Goal: Task Accomplishment & Management: Use online tool/utility

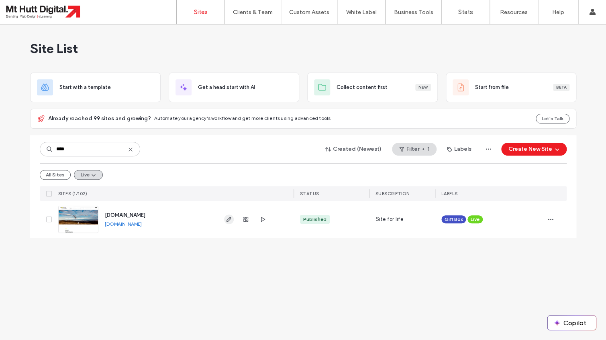
type input "****"
click at [228, 219] on icon "button" at bounding box center [229, 219] width 6 height 6
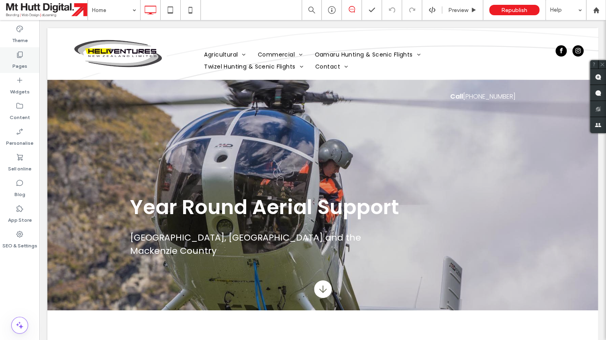
click at [21, 59] on label "Pages" at bounding box center [19, 64] width 15 height 11
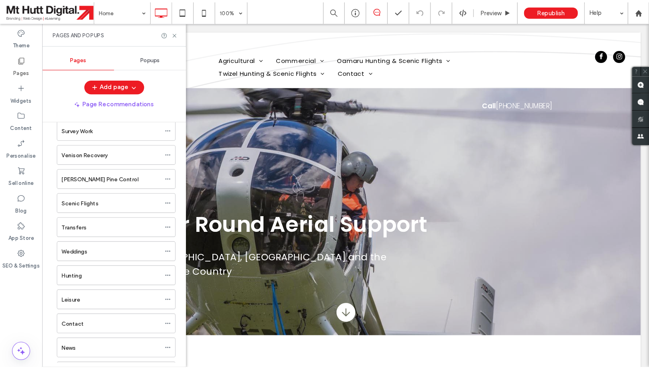
scroll to position [480, 0]
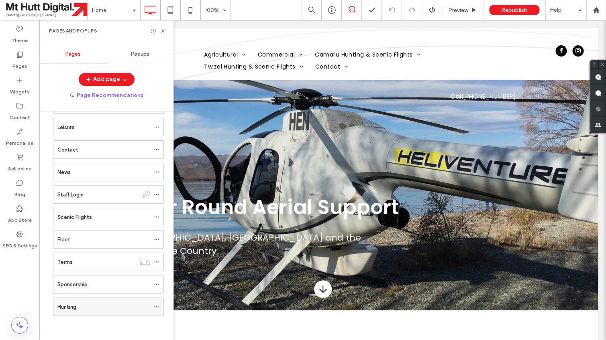
click at [159, 305] on icon at bounding box center [157, 307] width 6 height 6
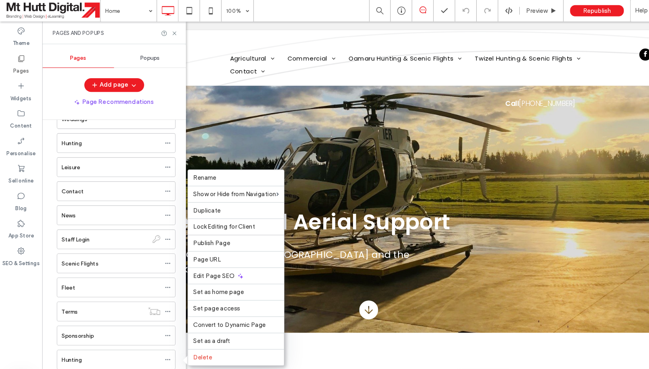
scroll to position [451, 0]
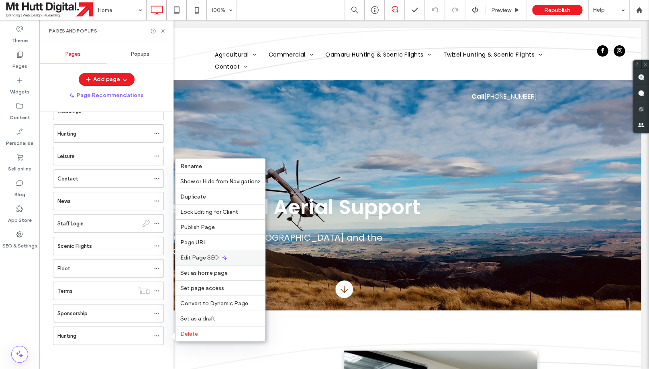
click at [210, 257] on span "Edit Page SEO" at bounding box center [199, 258] width 39 height 7
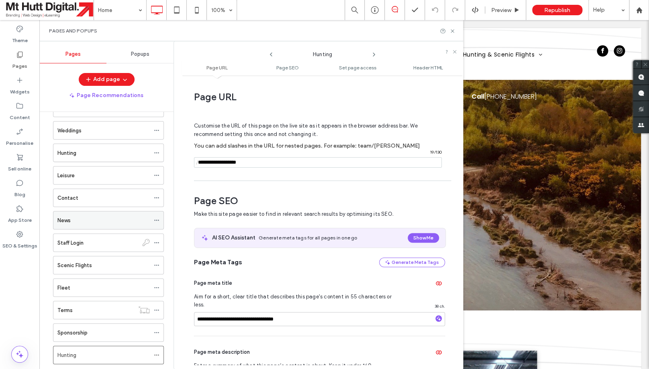
scroll to position [431, 0]
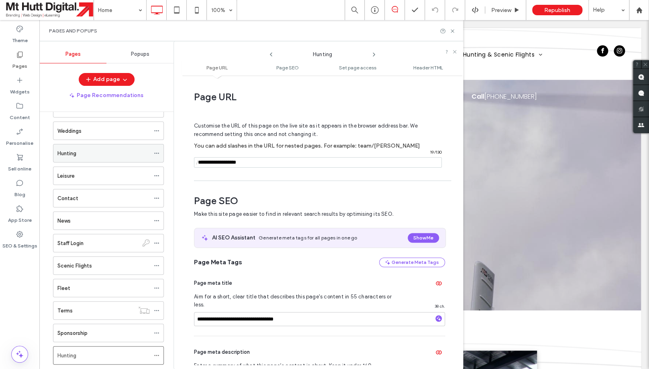
click at [159, 153] on icon at bounding box center [157, 154] width 6 height 6
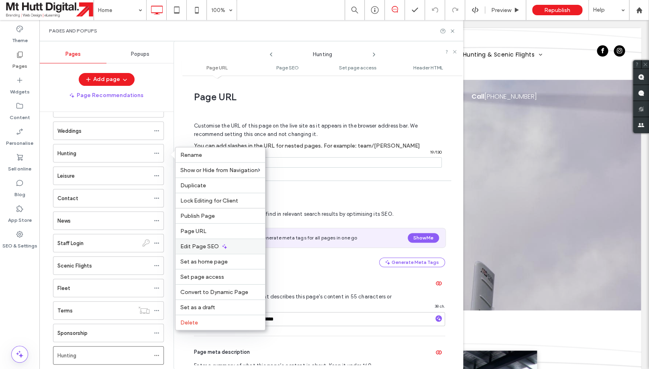
click at [194, 249] on span "Edit Page SEO" at bounding box center [199, 246] width 39 height 7
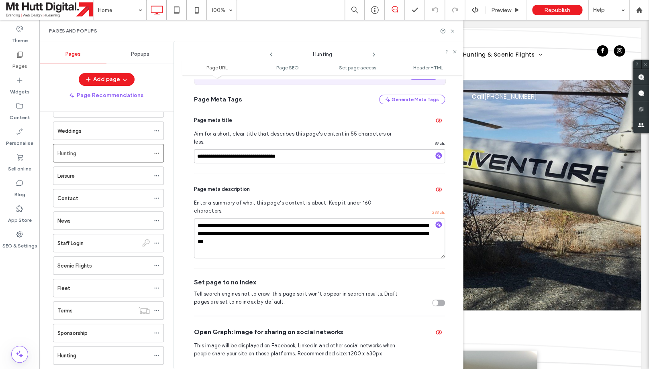
scroll to position [0, 0]
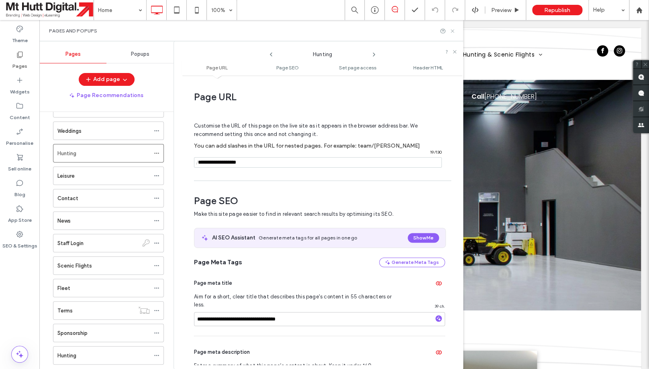
click at [453, 32] on use at bounding box center [451, 30] width 3 height 3
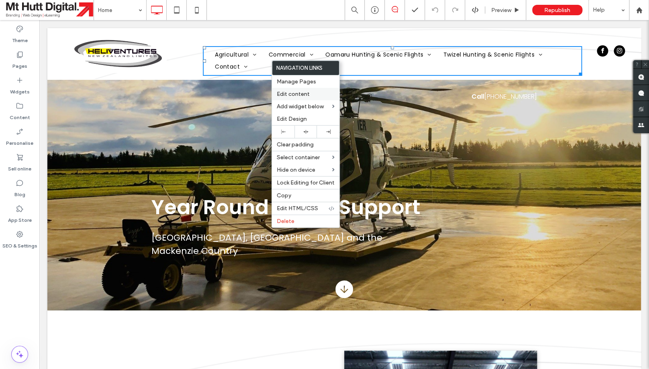
click at [291, 96] on span "Edit content" at bounding box center [293, 94] width 33 height 7
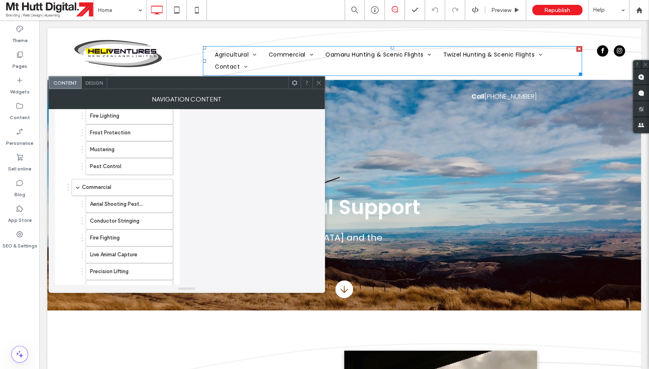
scroll to position [383, 0]
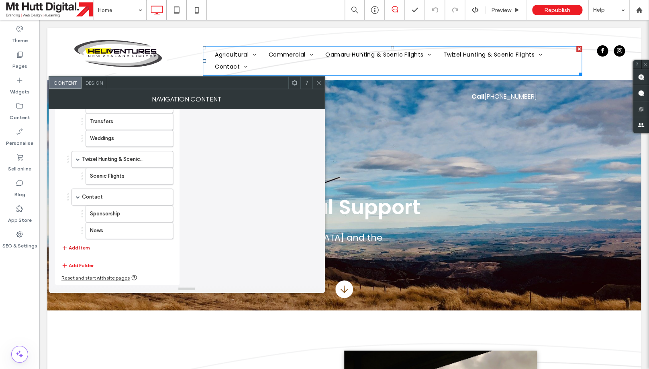
click at [77, 248] on button "Add Item" at bounding box center [75, 248] width 29 height 10
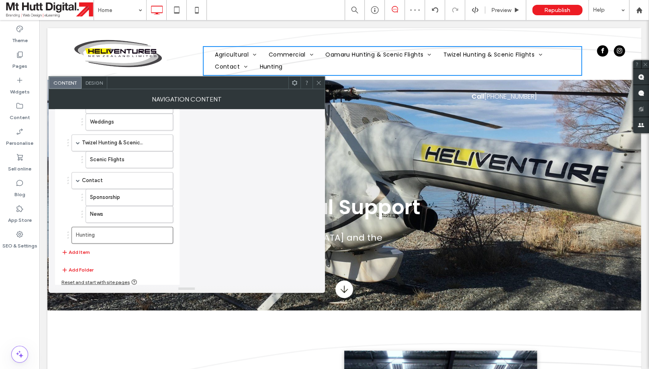
scroll to position [404, 0]
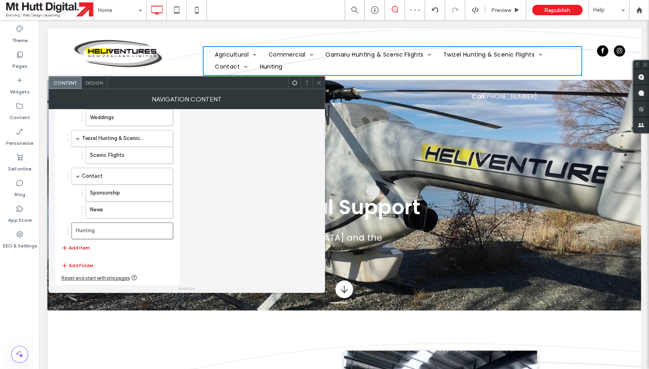
click at [80, 249] on button "Add Item" at bounding box center [75, 248] width 29 height 10
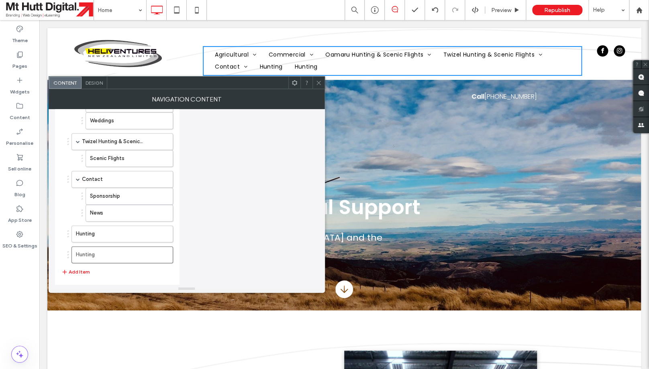
scroll to position [399, 0]
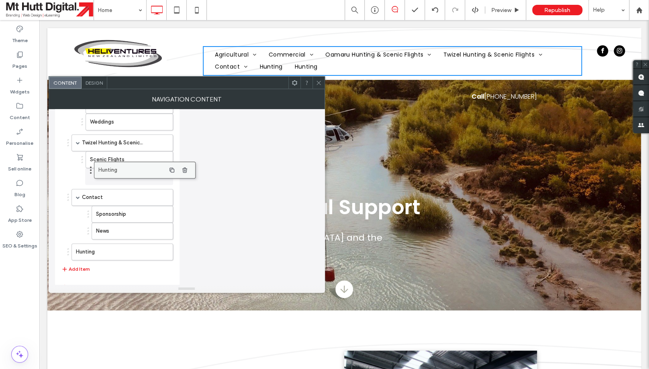
drag, startPoint x: 89, startPoint y: 257, endPoint x: 111, endPoint y: 171, distance: 88.8
click at [111, 171] on body ".wqwq-1{fill:#231f20;} .cls-1q, .cls-2q { fill-rule: evenodd; } .cls-2q { fill:…" at bounding box center [324, 184] width 649 height 369
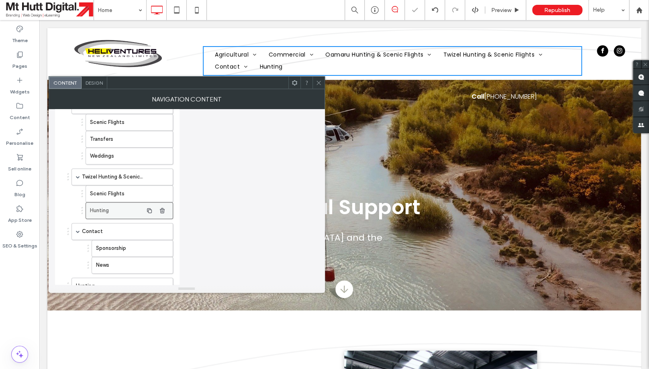
scroll to position [380, 0]
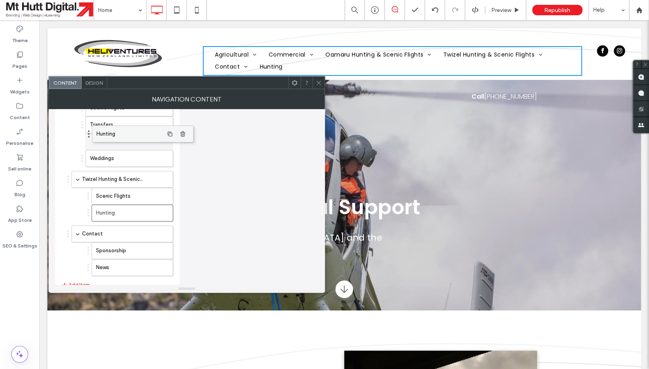
drag, startPoint x: 88, startPoint y: 272, endPoint x: 108, endPoint y: 134, distance: 138.8
click at [108, 134] on body ".wqwq-1{fill:#231f20;} .cls-1q, .cls-2q { fill-rule: evenodd; } .cls-2q { fill:…" at bounding box center [324, 184] width 649 height 369
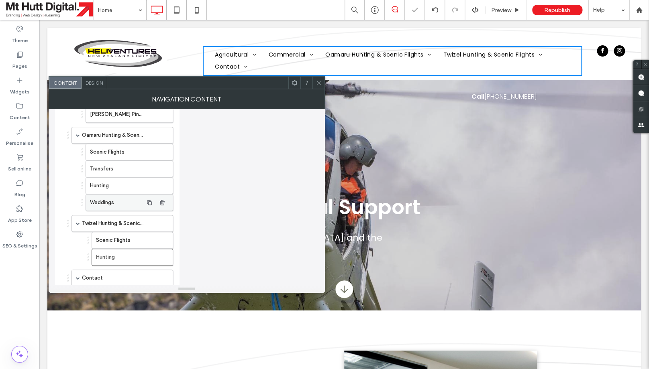
scroll to position [335, 0]
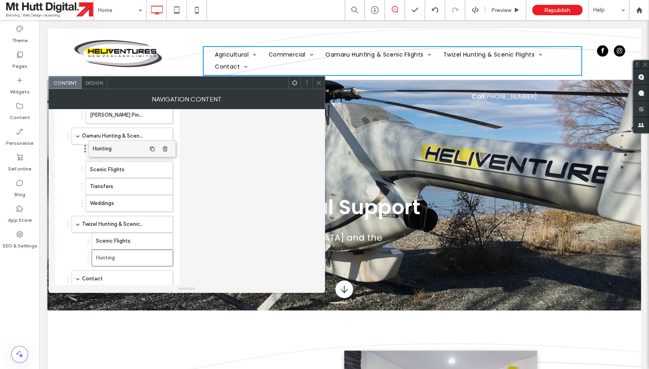
drag, startPoint x: 108, startPoint y: 186, endPoint x: 111, endPoint y: 144, distance: 41.8
click at [111, 144] on body ".wqwq-1{fill:#231f20;} .cls-1q, .cls-2q { fill-rule: evenodd; } .cls-2q { fill:…" at bounding box center [324, 184] width 649 height 369
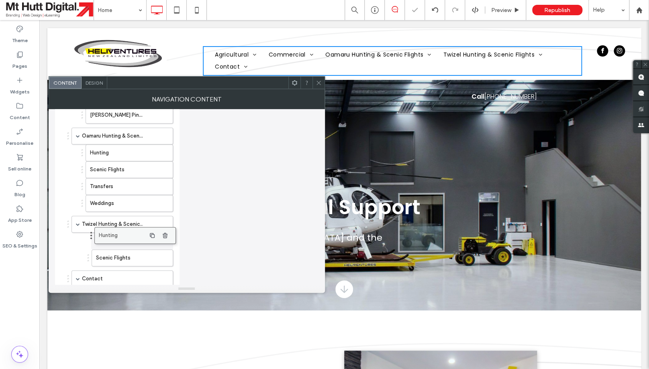
drag, startPoint x: 106, startPoint y: 257, endPoint x: 109, endPoint y: 231, distance: 26.2
click at [109, 231] on body ".wqwq-1{fill:#231f20;} .cls-1q, .cls-2q { fill-rule: evenodd; } .cls-2q { fill:…" at bounding box center [324, 184] width 649 height 369
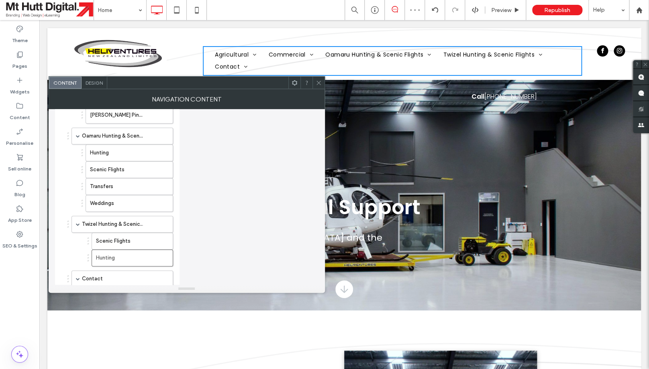
click at [320, 84] on icon at bounding box center [319, 83] width 6 height 6
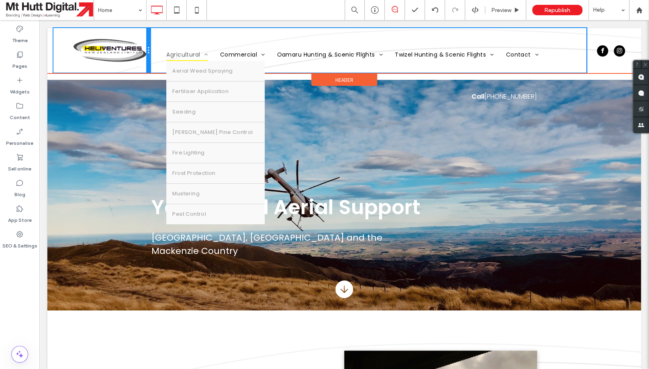
drag, startPoint x: 197, startPoint y: 57, endPoint x: 169, endPoint y: 58, distance: 27.3
click at [169, 58] on div "Click To Paste Agricultural Aerial Weed Spraying Fertiliser Application Seeding…" at bounding box center [343, 50] width 581 height 45
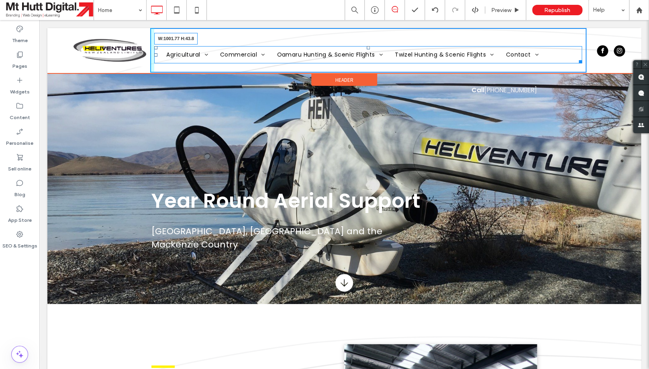
drag, startPoint x: 579, startPoint y: 61, endPoint x: 553, endPoint y: 55, distance: 26.1
click at [553, 55] on nav "Agricultural Aerial Weed Spraying Fertiliser Application Seeding Wilding Pine C…" at bounding box center [368, 54] width 428 height 17
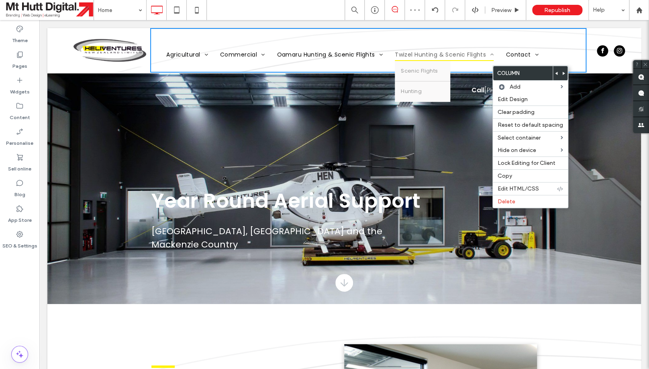
click at [487, 56] on span at bounding box center [490, 55] width 8 height 6
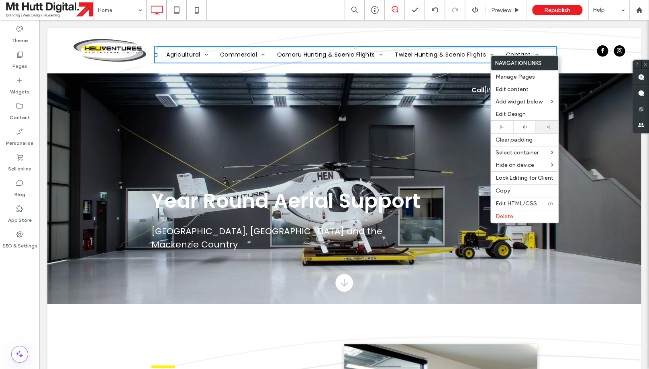
click at [546, 126] on icon at bounding box center [547, 127] width 4 height 4
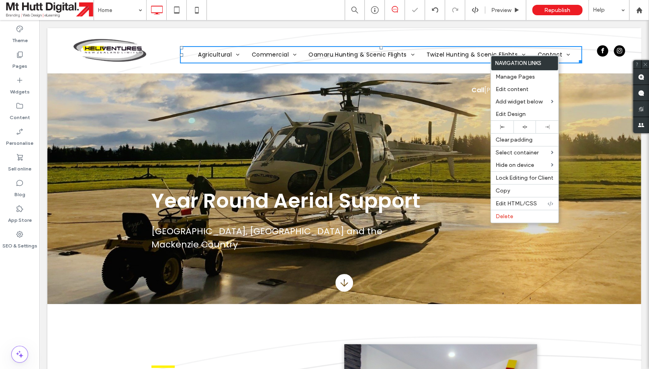
click at [137, 49] on img at bounding box center [109, 50] width 81 height 33
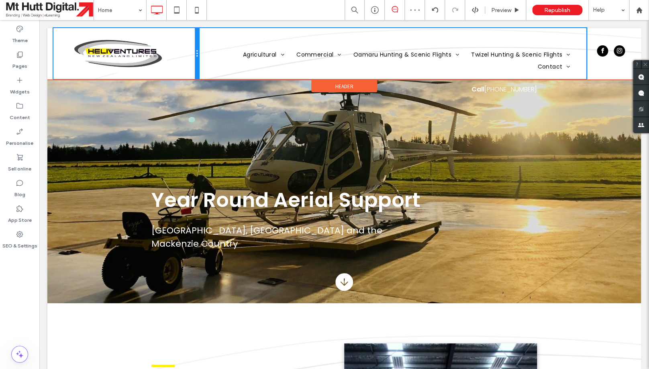
drag, startPoint x: 150, startPoint y: 66, endPoint x: 181, endPoint y: 67, distance: 30.9
click at [181, 67] on div "Click To Paste" at bounding box center [125, 53] width 145 height 51
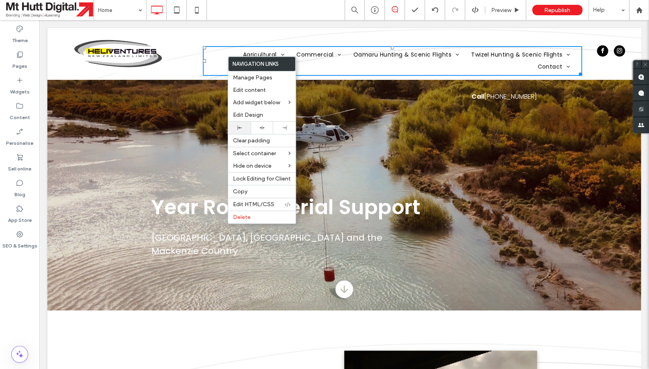
click at [237, 125] on div at bounding box center [239, 128] width 22 height 12
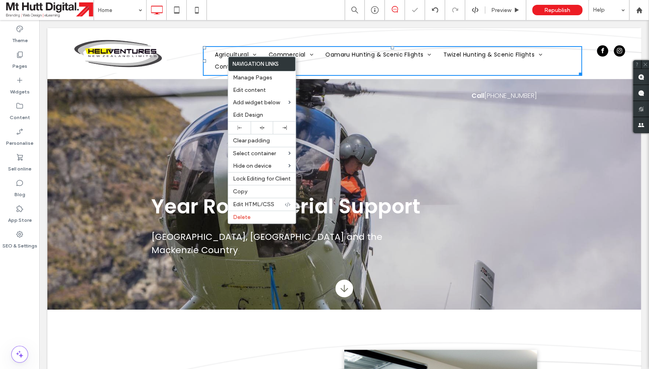
click at [338, 65] on ul "Agricultural Aerial Weed Spraying Fertiliser Application Seeding Wilding Pine C…" at bounding box center [392, 61] width 367 height 24
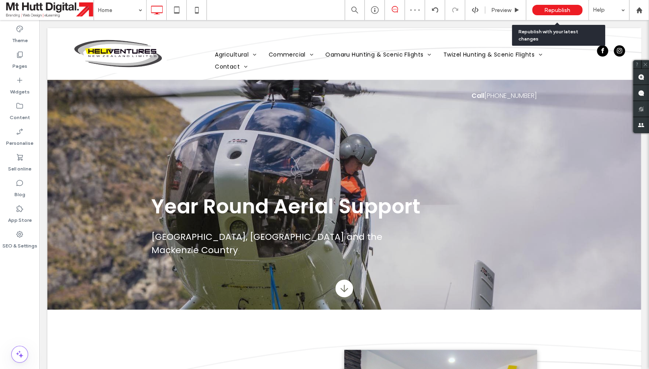
click at [540, 9] on div "Republish" at bounding box center [557, 10] width 50 height 10
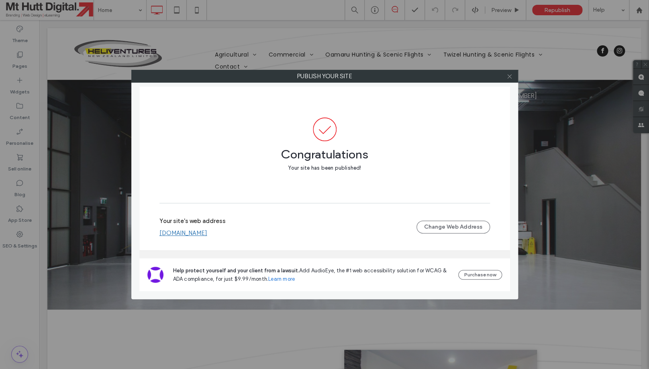
click at [510, 76] on use at bounding box center [509, 76] width 4 height 4
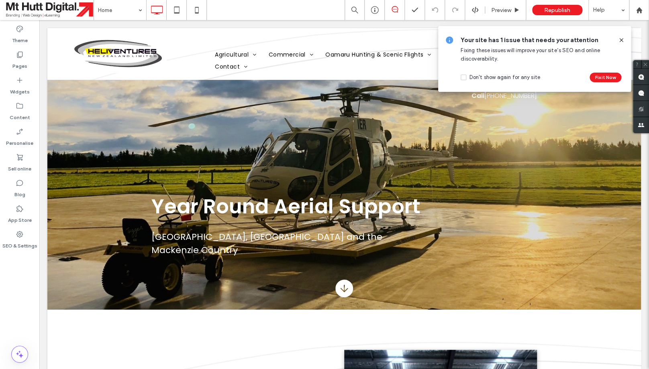
click at [605, 40] on icon at bounding box center [621, 40] width 6 height 6
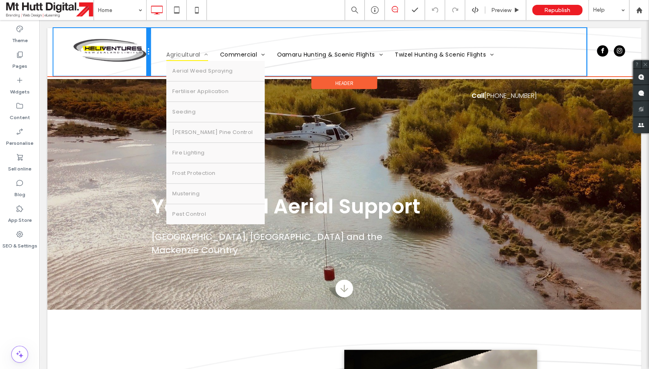
drag, startPoint x: 198, startPoint y: 55, endPoint x: 169, endPoint y: 54, distance: 29.0
click at [169, 54] on div "Click To Paste Agricultural Aerial Weed Spraying Fertiliser Application Seeding…" at bounding box center [343, 52] width 581 height 48
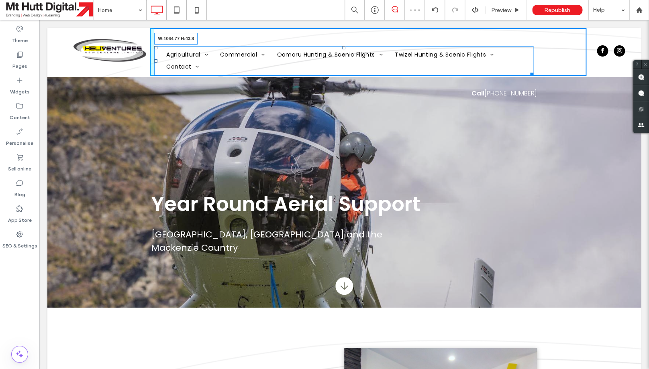
drag, startPoint x: 532, startPoint y: 75, endPoint x: 588, endPoint y: 76, distance: 55.8
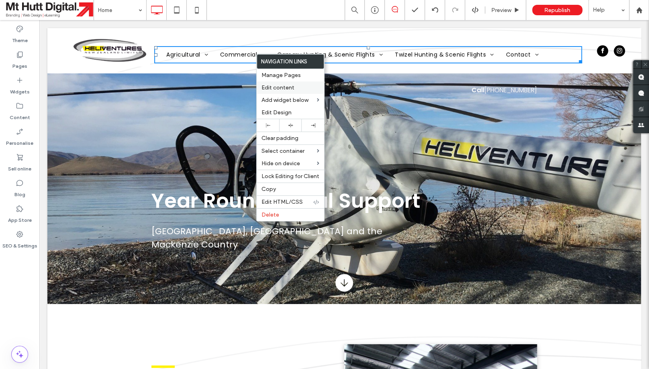
click at [271, 89] on span "Edit content" at bounding box center [277, 87] width 33 height 7
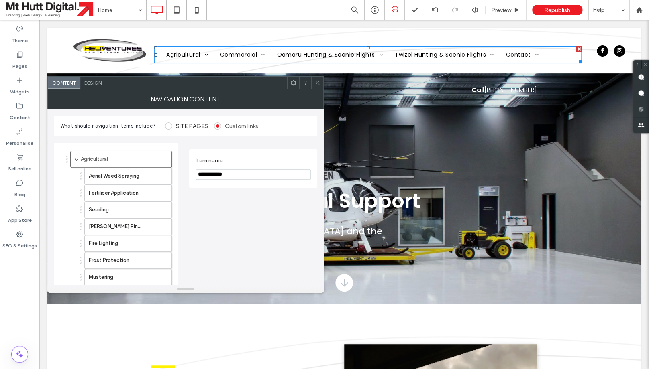
click at [93, 80] on span "Design" at bounding box center [92, 83] width 17 height 6
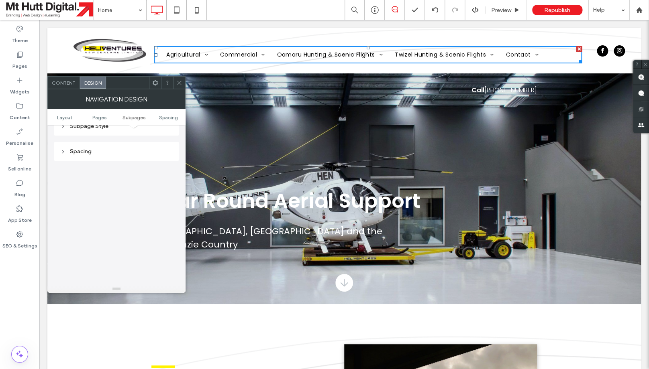
scroll to position [214, 0]
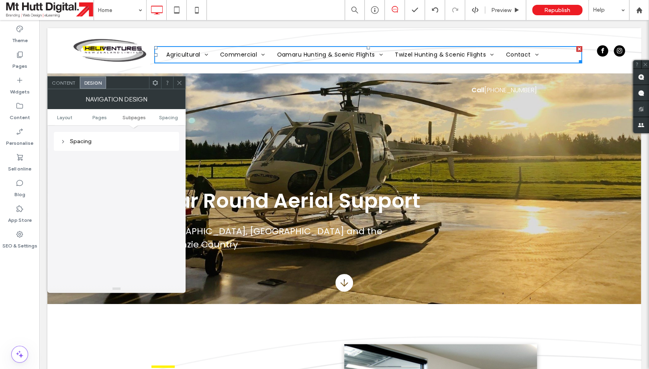
click at [88, 141] on div "Spacing" at bounding box center [116, 141] width 112 height 7
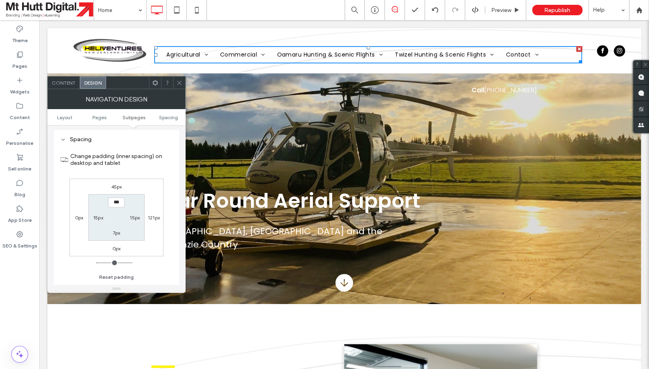
click at [113, 189] on label "45px" at bounding box center [116, 187] width 11 height 6
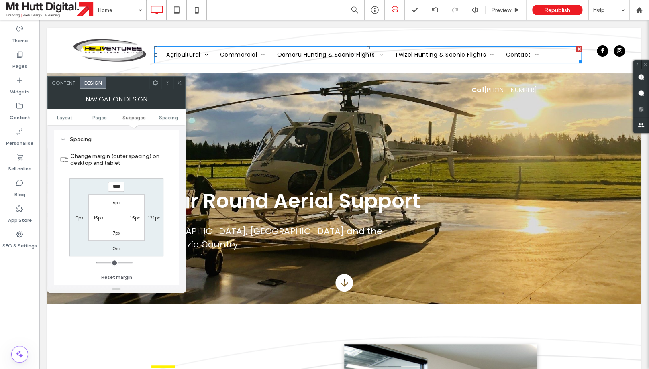
type input "**"
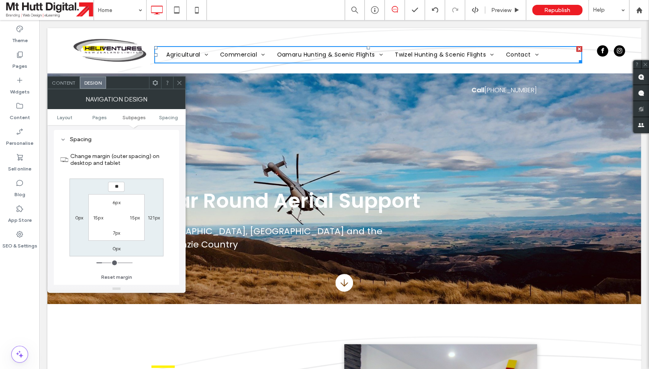
type input "**"
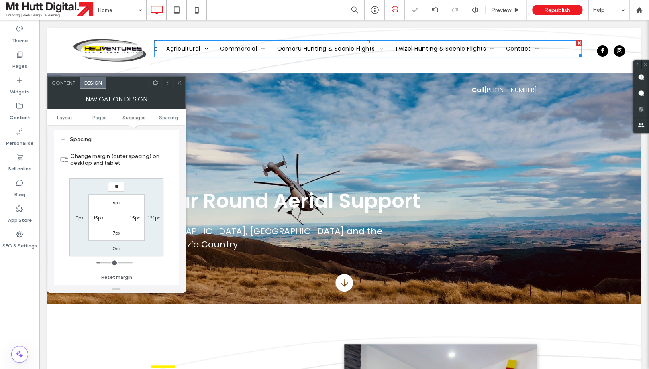
type input "*"
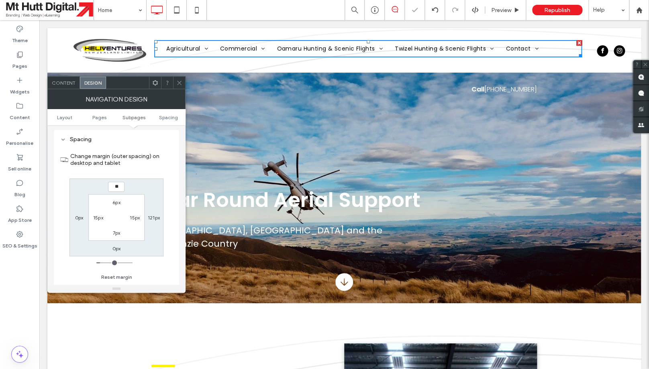
type input "**"
type input "****"
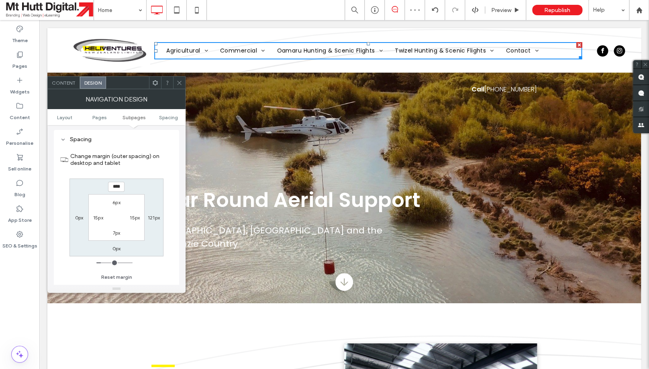
click at [179, 83] on use at bounding box center [179, 83] width 4 height 4
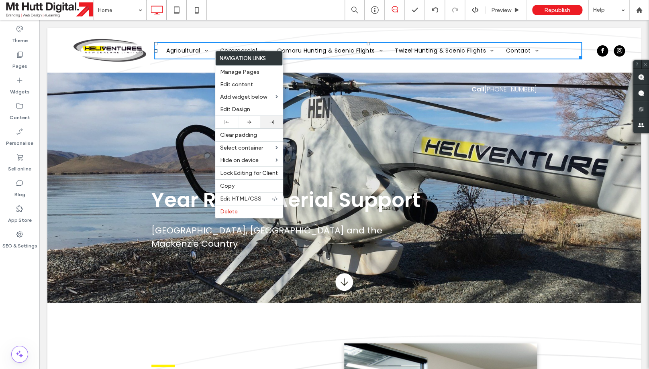
click at [273, 121] on div at bounding box center [271, 122] width 22 height 12
click at [356, 162] on div "Call +0064 3 4313669 Year Round Aerial Support Otago, South Canterbury and the …" at bounding box center [343, 188] width 385 height 216
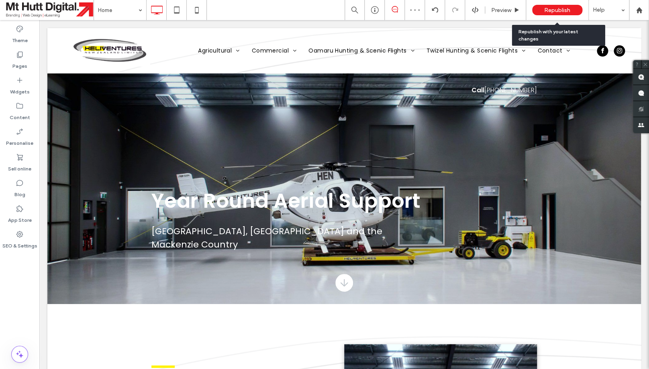
click at [546, 8] on span "Republish" at bounding box center [557, 10] width 26 height 7
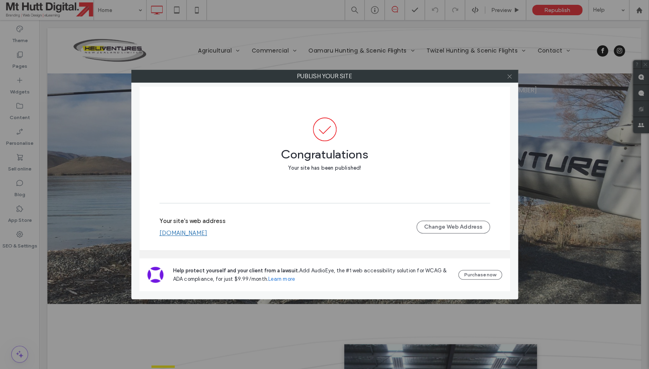
click at [511, 77] on icon at bounding box center [509, 76] width 6 height 6
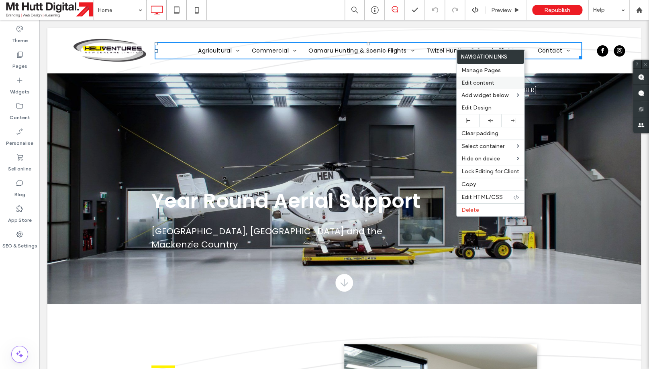
click at [473, 84] on span "Edit content" at bounding box center [477, 82] width 33 height 7
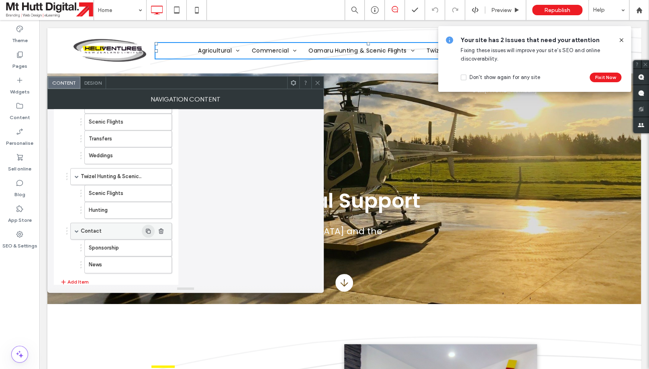
scroll to position [377, 0]
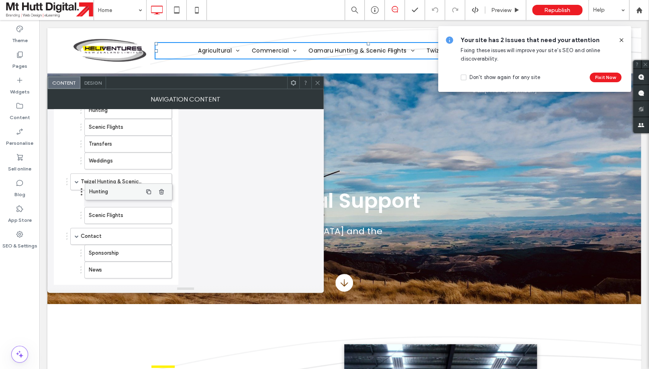
drag, startPoint x: 114, startPoint y: 215, endPoint x: 115, endPoint y: 187, distance: 27.7
click at [115, 187] on body ".wqwq-1{fill:#231f20;} .cls-1q, .cls-2q { fill-rule: evenodd; } .cls-2q { fill:…" at bounding box center [324, 184] width 649 height 369
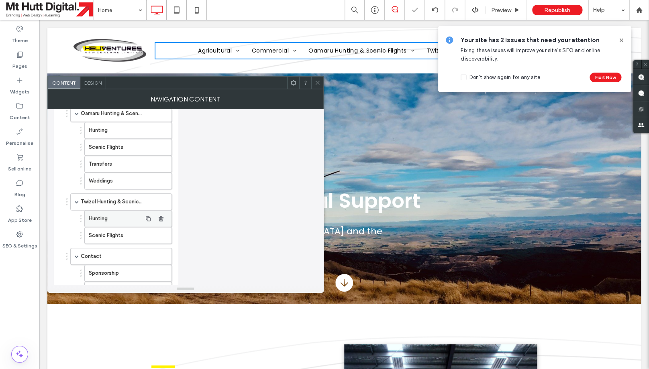
scroll to position [345, 0]
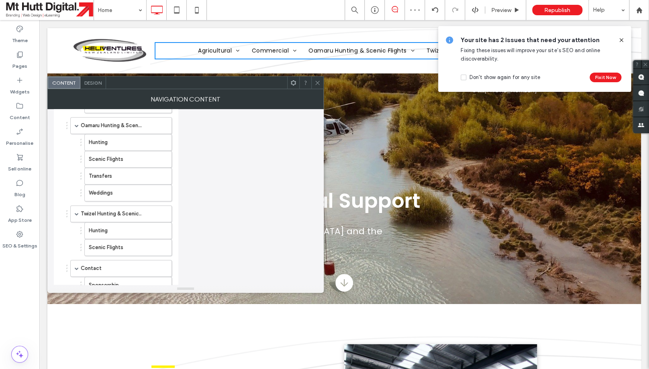
click at [318, 86] on span at bounding box center [317, 83] width 6 height 12
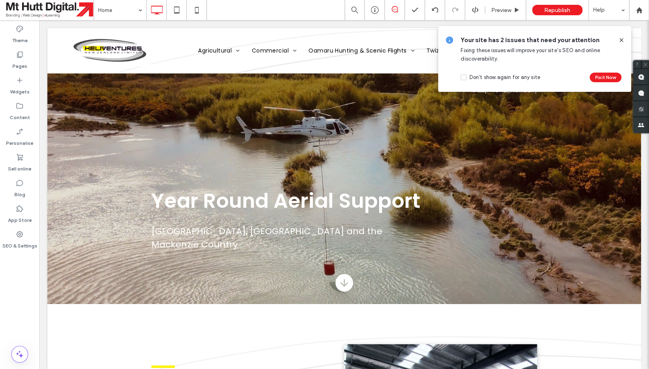
click at [605, 40] on use at bounding box center [621, 40] width 4 height 4
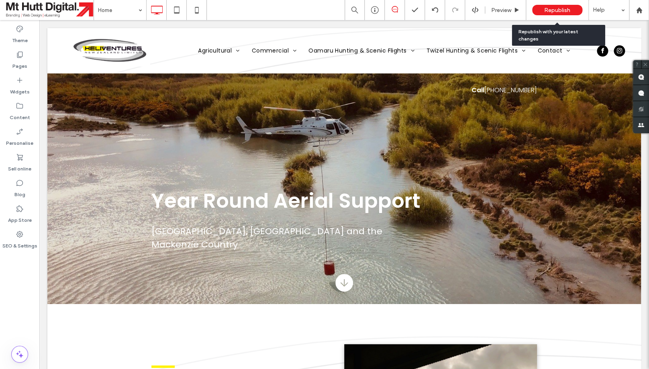
click at [561, 10] on span "Republish" at bounding box center [557, 10] width 26 height 7
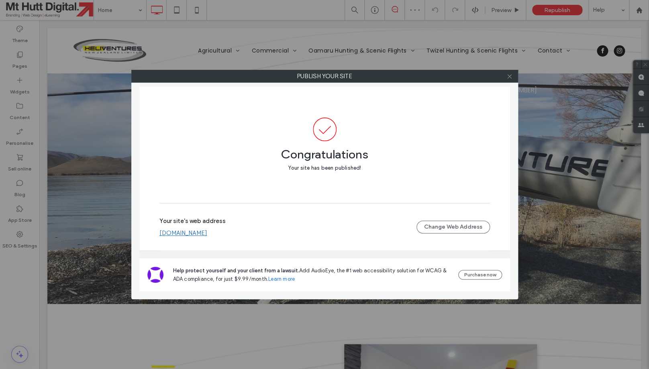
click at [511, 75] on icon at bounding box center [509, 76] width 6 height 6
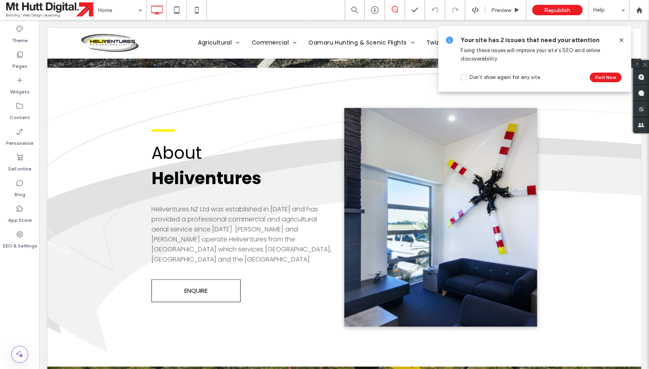
scroll to position [0, 0]
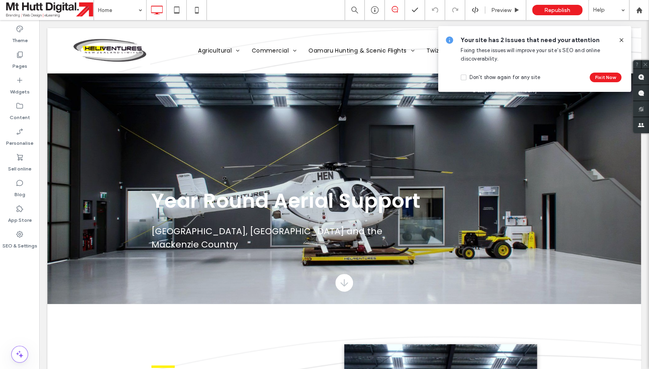
click at [605, 38] on icon at bounding box center [621, 40] width 6 height 6
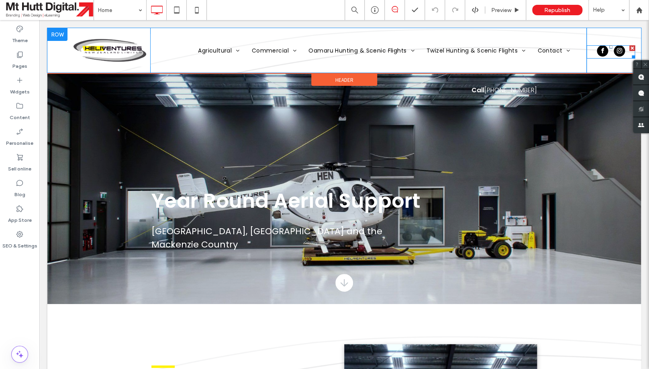
click at [605, 47] on div at bounding box center [632, 48] width 6 height 6
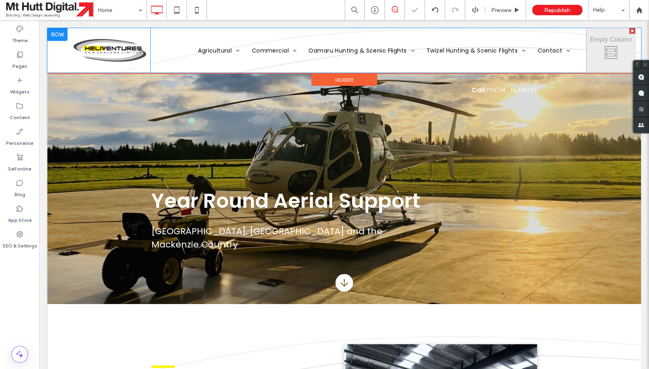
click at [605, 30] on div at bounding box center [632, 31] width 6 height 6
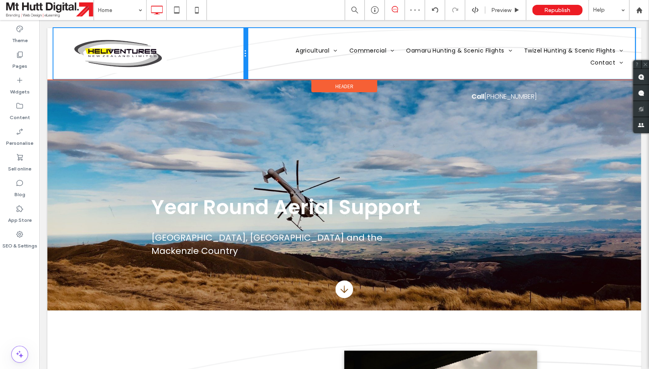
drag, startPoint x: 342, startPoint y: 55, endPoint x: 229, endPoint y: 47, distance: 113.9
click at [229, 47] on div "Click To Paste" at bounding box center [150, 53] width 194 height 51
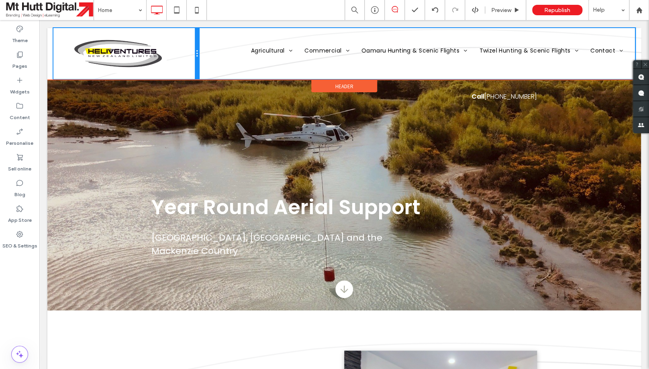
drag, startPoint x: 246, startPoint y: 54, endPoint x: 215, endPoint y: 52, distance: 31.4
click at [215, 52] on div "Click To Paste Agricultural Aerial Weed Spraying Fertiliser Application Seeding…" at bounding box center [343, 53] width 581 height 51
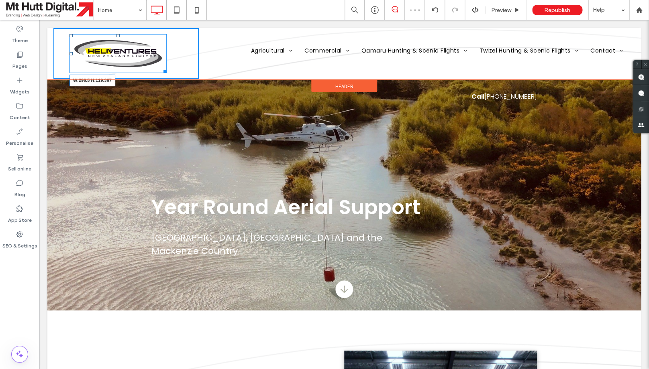
drag, startPoint x: 167, startPoint y: 72, endPoint x: 194, endPoint y: 81, distance: 28.3
click at [194, 79] on div "W:296.5 H:119.367 Click To Paste" at bounding box center [125, 53] width 145 height 51
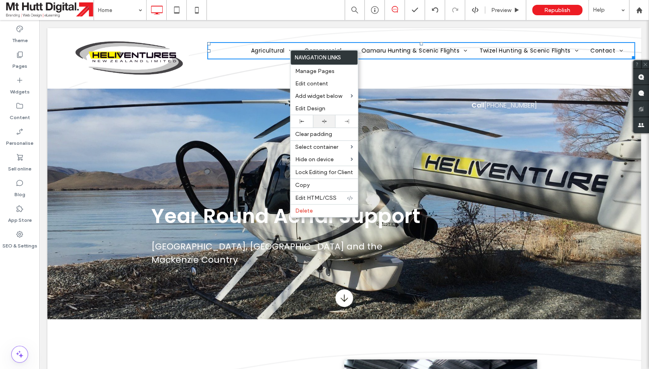
click at [320, 120] on div at bounding box center [324, 121] width 22 height 12
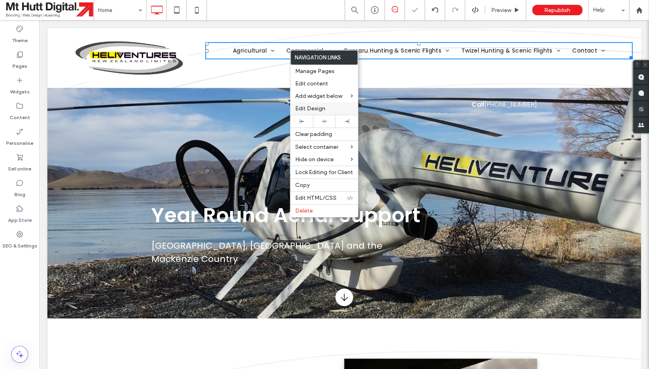
click at [307, 109] on span "Edit Design" at bounding box center [310, 108] width 30 height 7
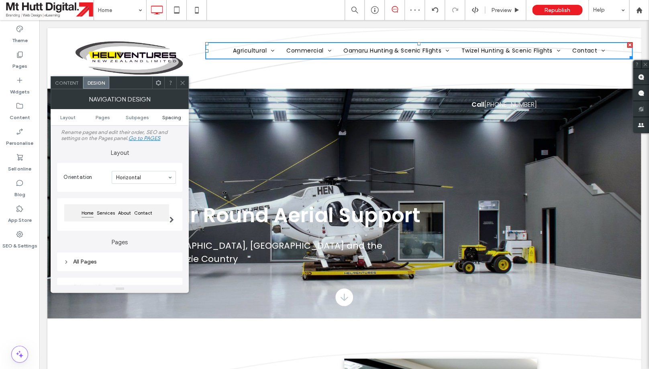
click at [171, 118] on span "Spacing" at bounding box center [171, 117] width 19 height 6
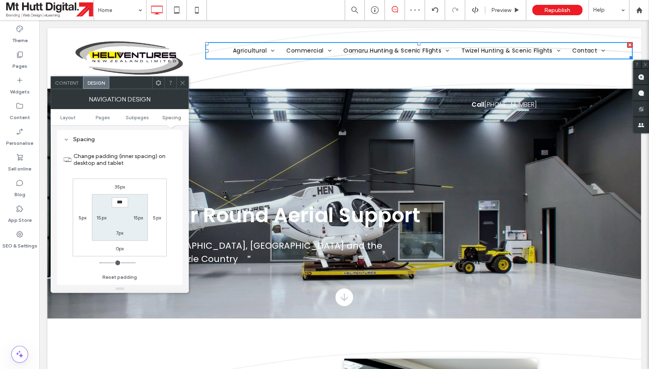
scroll to position [214, 0]
click at [118, 189] on label "35px" at bounding box center [119, 186] width 10 height 6
type input "**"
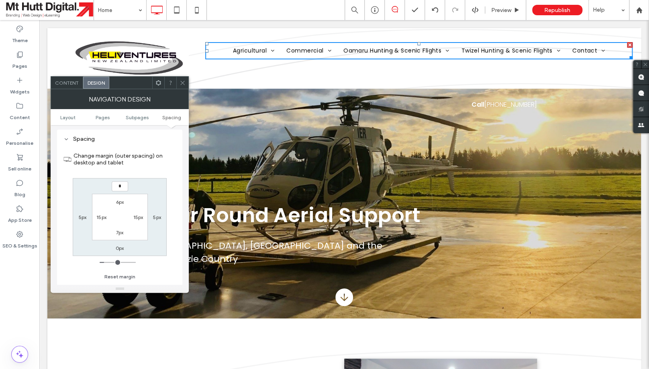
type input "**"
type input "****"
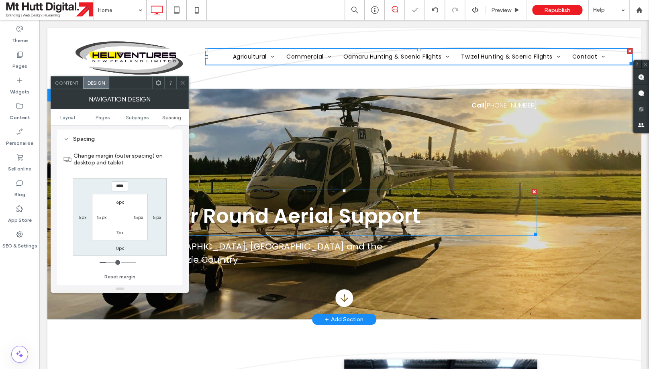
click at [218, 186] on div "Call +0064 3 4313669 Year Round Aerial Support Otago, South Canterbury and the …" at bounding box center [343, 204] width 385 height 216
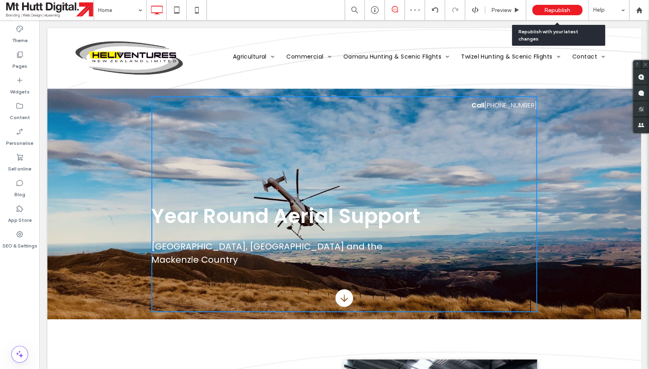
click at [538, 12] on div "Republish" at bounding box center [557, 10] width 50 height 10
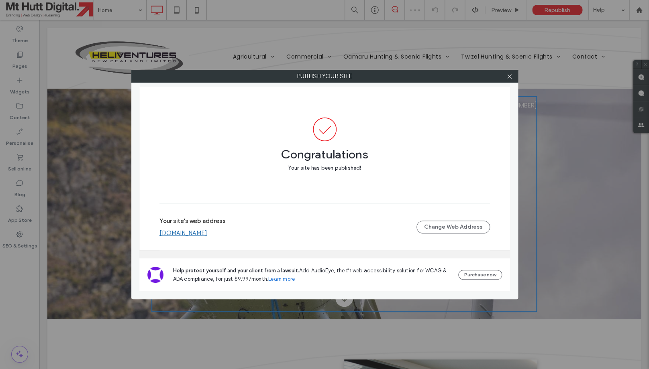
click at [512, 76] on div at bounding box center [509, 76] width 12 height 12
click at [509, 79] on icon at bounding box center [509, 76] width 6 height 6
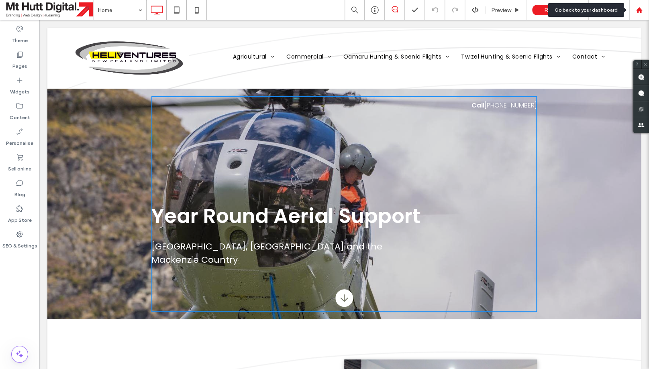
click at [605, 11] on use at bounding box center [639, 10] width 6 height 6
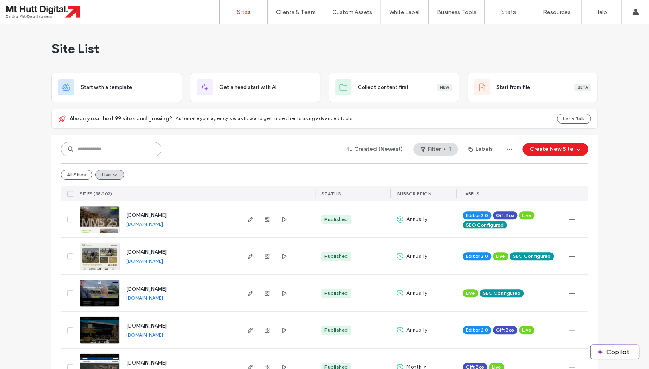
click at [120, 146] on input at bounding box center [111, 149] width 100 height 14
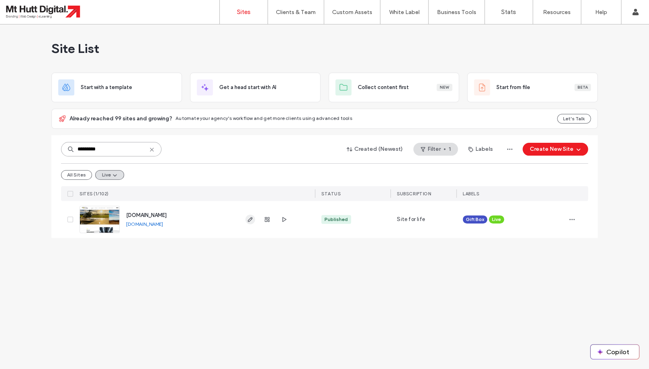
type input "*********"
click at [249, 218] on icon "button" at bounding box center [250, 219] width 6 height 6
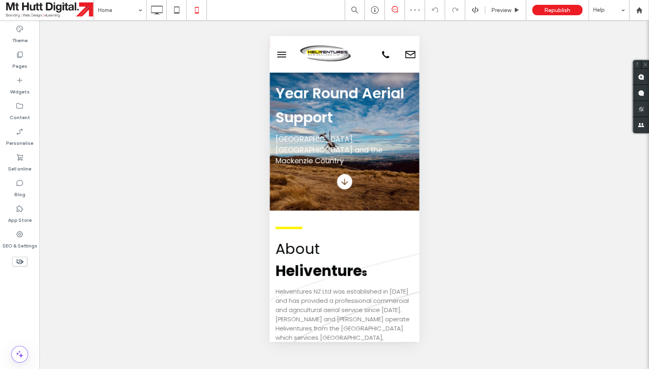
click at [282, 55] on span "menu" at bounding box center [281, 54] width 9 height 1
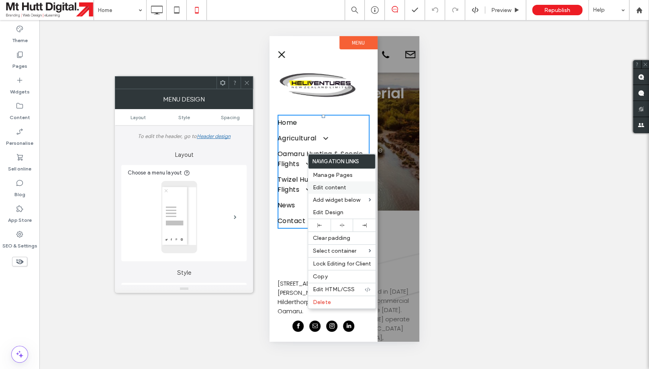
click at [328, 187] on span "Edit content" at bounding box center [329, 187] width 33 height 7
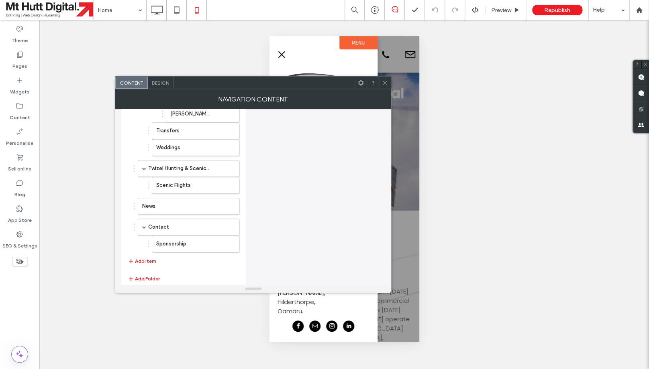
scroll to position [387, 0]
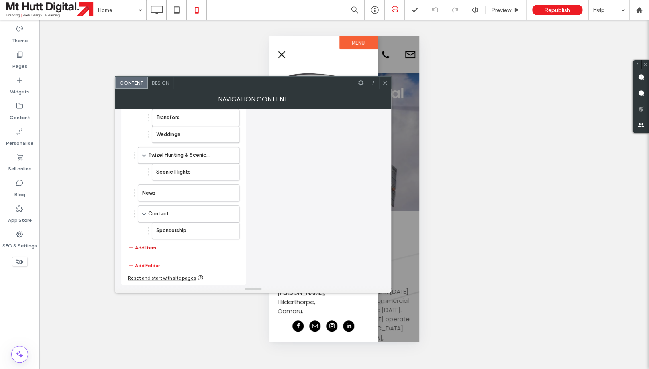
click at [148, 249] on button "Add Item" at bounding box center [142, 248] width 29 height 10
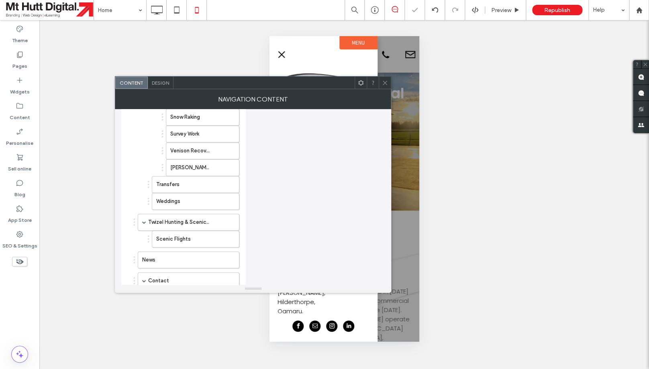
scroll to position [408, 0]
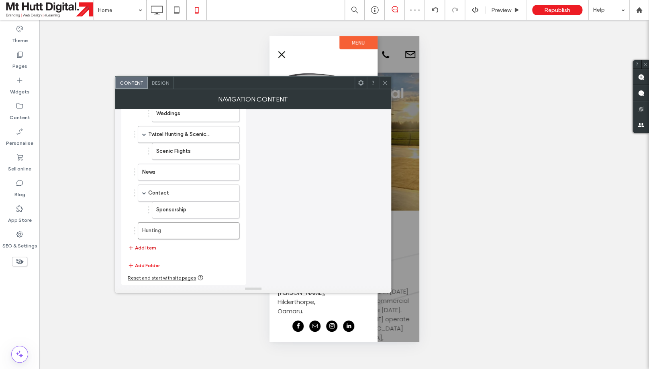
click at [149, 249] on button "Add Item" at bounding box center [142, 248] width 29 height 10
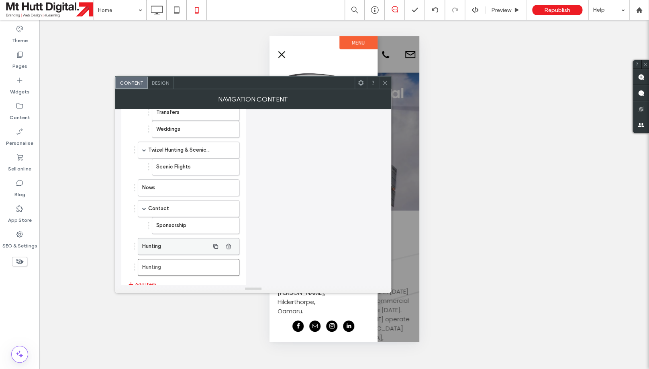
scroll to position [406, 0]
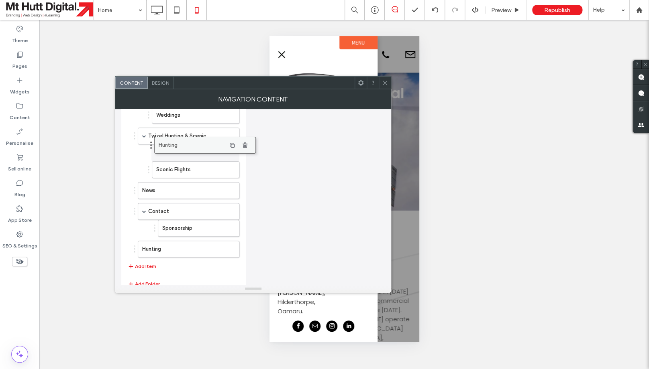
drag, startPoint x: 149, startPoint y: 257, endPoint x: 165, endPoint y: 149, distance: 109.2
click at [165, 149] on body ".wqwq-1{fill:#231f20;} .cls-1q, .cls-2q { fill-rule: evenodd; } .cls-2q { fill:…" at bounding box center [324, 184] width 649 height 369
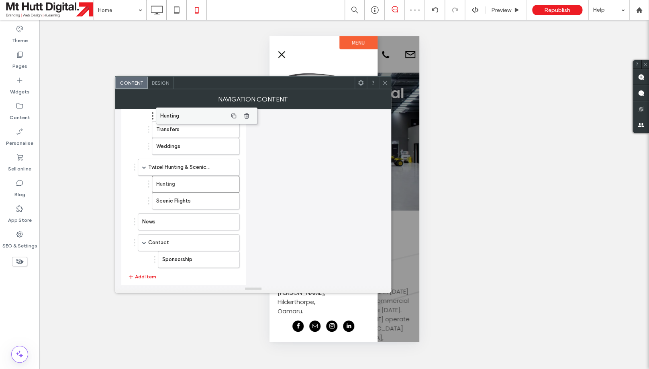
scroll to position [375, 0]
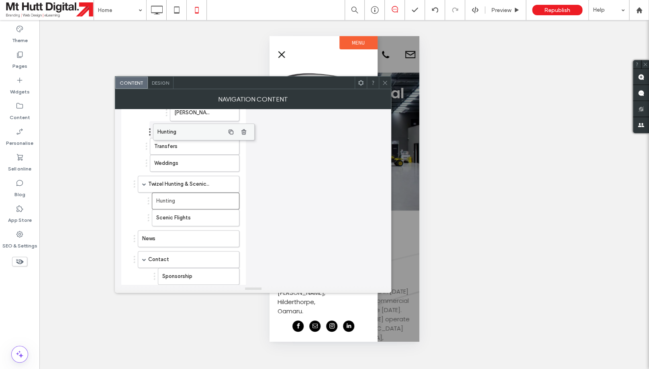
drag, startPoint x: 153, startPoint y: 280, endPoint x: 169, endPoint y: 131, distance: 149.3
click at [169, 131] on body ".wqwq-1{fill:#231f20;} .cls-1q, .cls-2q { fill-rule: evenodd; } .cls-2q { fill:…" at bounding box center [324, 184] width 649 height 369
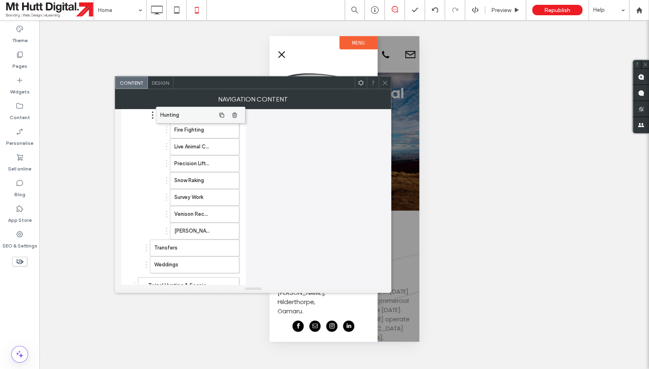
scroll to position [257, 0]
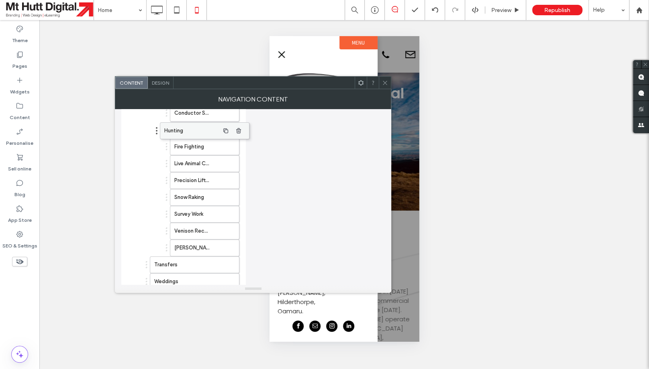
drag, startPoint x: 173, startPoint y: 249, endPoint x: 183, endPoint y: 128, distance: 121.7
click at [183, 128] on body ".wqwq-1{fill:#231f20;} .cls-1q, .cls-2q { fill-rule: evenodd; } .cls-2q { fill:…" at bounding box center [324, 184] width 649 height 369
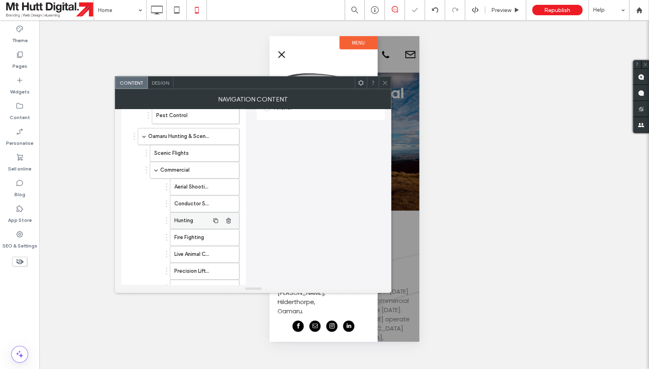
scroll to position [151, 0]
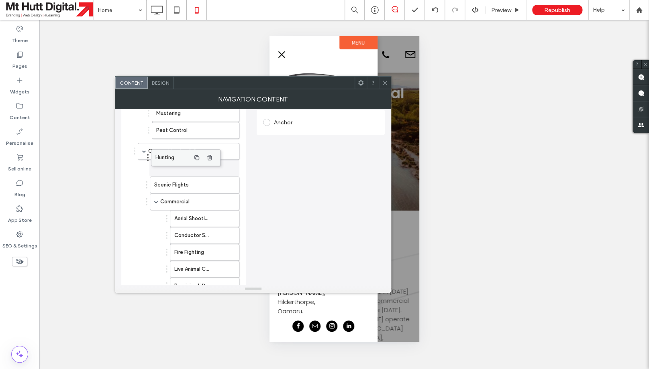
drag, startPoint x: 187, startPoint y: 238, endPoint x: 168, endPoint y: 156, distance: 84.0
click at [168, 156] on body ".wqwq-1{fill:#231f20;} .cls-1q, .cls-2q { fill-rule: evenodd; } .cls-2q { fill:…" at bounding box center [324, 184] width 649 height 369
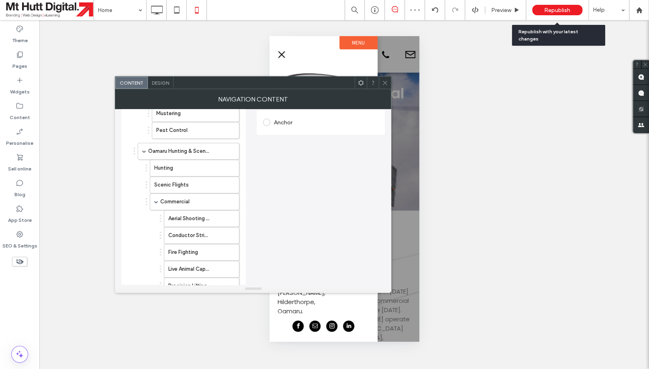
click at [548, 12] on span "Republish" at bounding box center [557, 10] width 26 height 7
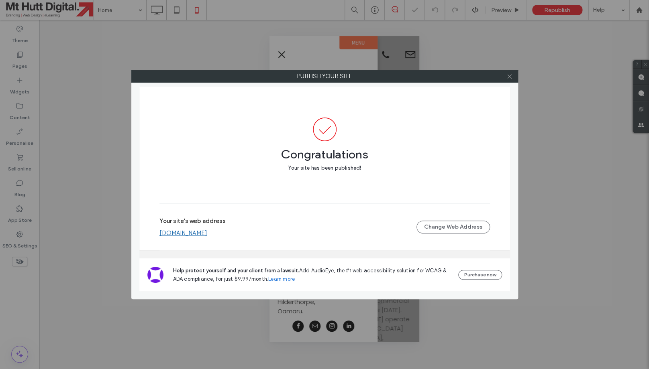
click at [511, 76] on icon at bounding box center [509, 76] width 6 height 6
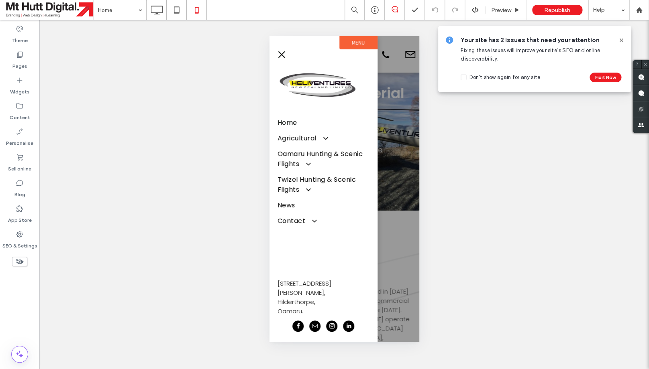
click at [624, 38] on icon at bounding box center [621, 40] width 6 height 6
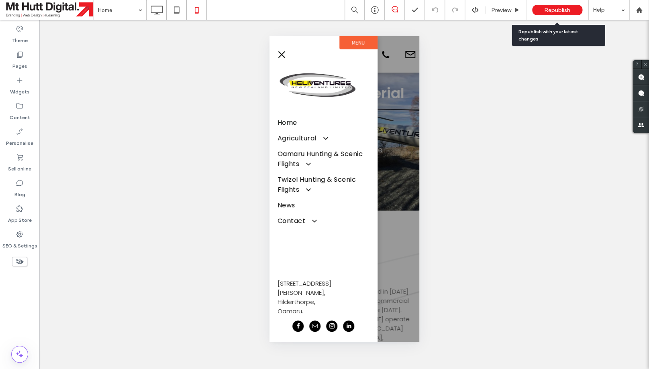
click at [560, 8] on span "Republish" at bounding box center [557, 10] width 26 height 7
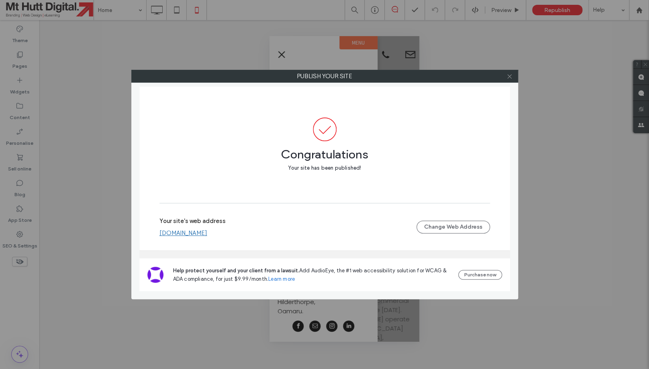
click at [509, 75] on icon at bounding box center [509, 76] width 6 height 6
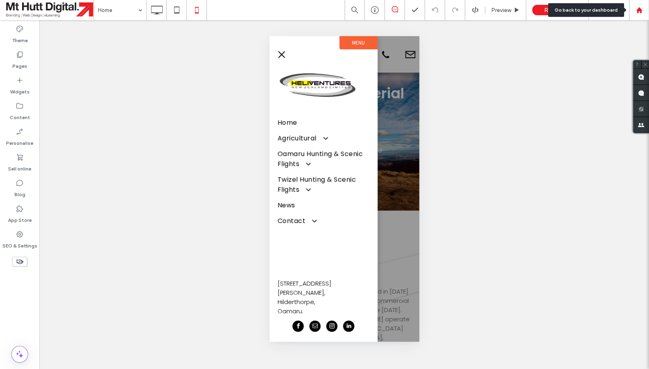
click at [638, 11] on use at bounding box center [639, 10] width 6 height 6
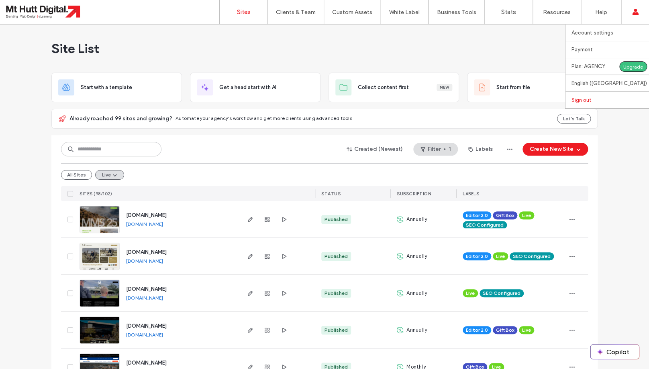
click at [586, 100] on label "Sign out" at bounding box center [581, 100] width 20 height 6
